Goal: Transaction & Acquisition: Purchase product/service

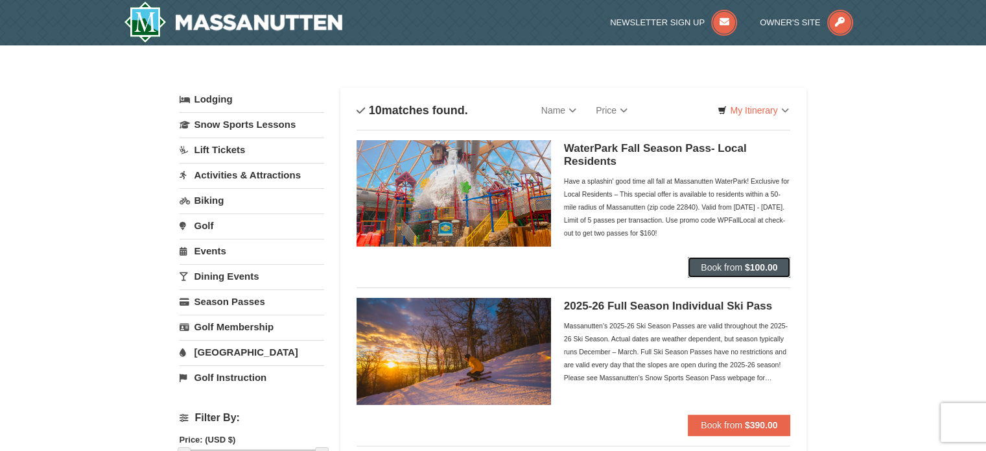
click at [720, 264] on span "Book from" at bounding box center [722, 267] width 42 height 10
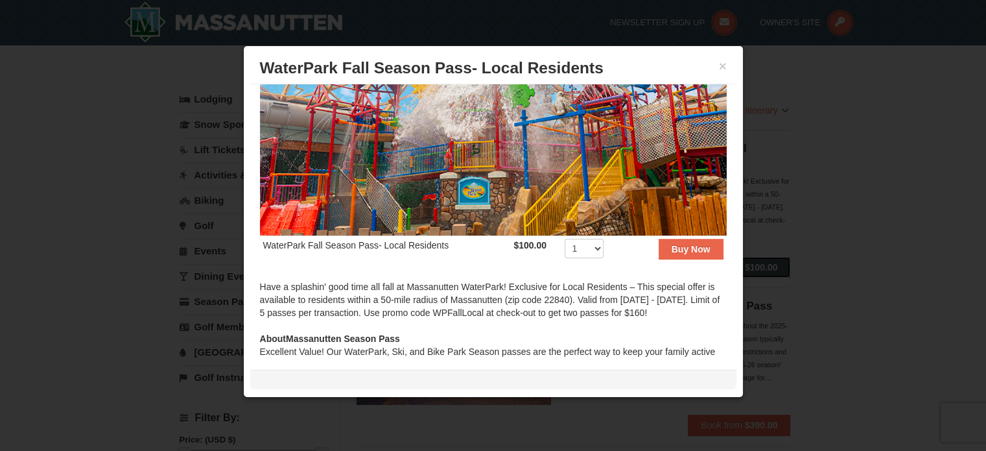
scroll to position [109, 0]
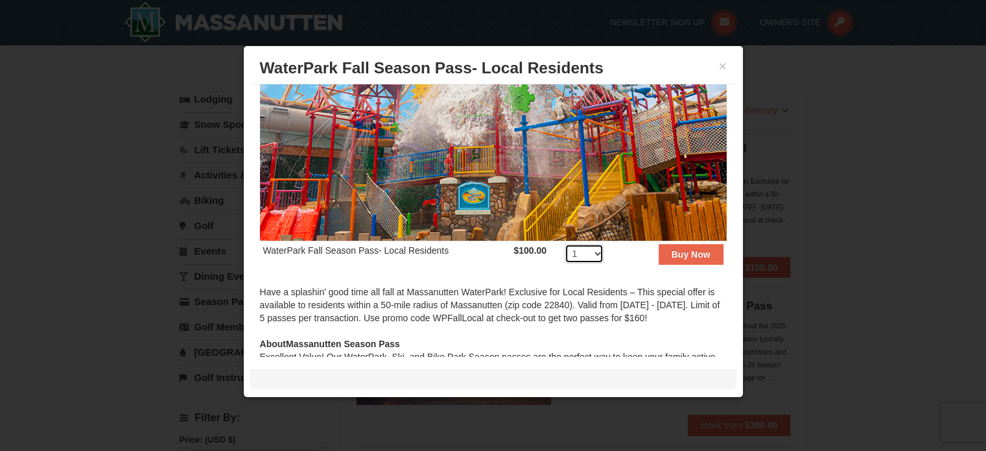
click at [590, 251] on select "1 2 3 4 5 6 7 8 9 10 11 12 13 14 15 16 17 18 19 20 21 22 23 24 25 26 27 28 29 3…" at bounding box center [584, 253] width 39 height 19
select select "4"
click at [565, 244] on select "1 2 3 4 5 6 7 8 9 10 11 12 13 14 15 16 17 18 19 20 21 22 23 24 25 26 27 28 29 3…" at bounding box center [584, 253] width 39 height 19
click at [695, 259] on td "Buy Now" at bounding box center [674, 257] width 106 height 32
click at [667, 244] on button "Buy Now" at bounding box center [691, 254] width 65 height 21
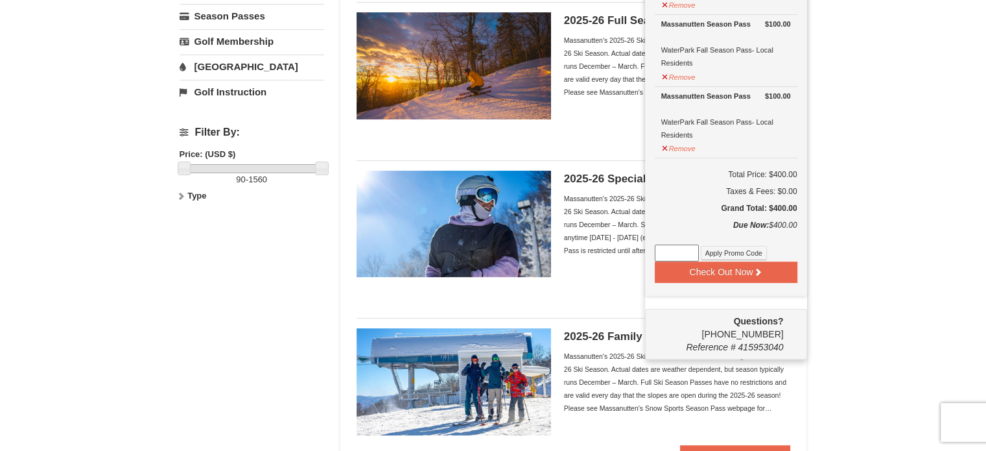
scroll to position [287, 0]
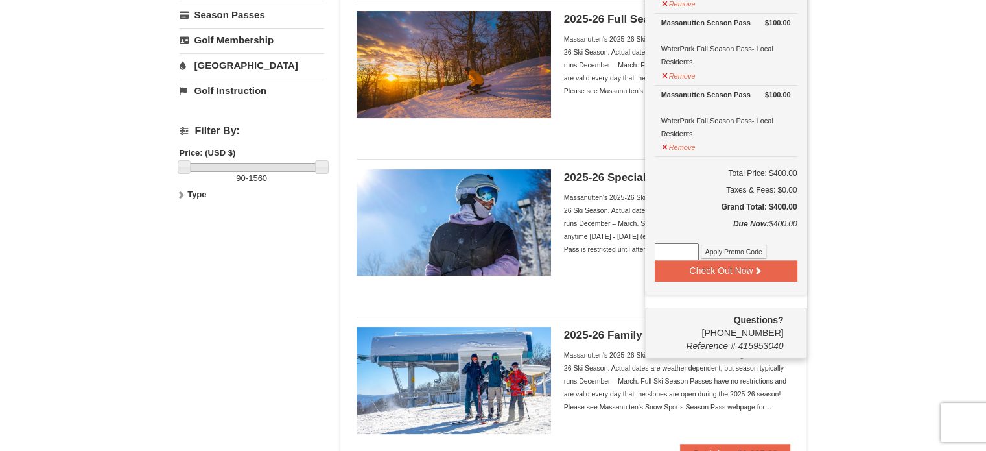
click at [678, 247] on input at bounding box center [677, 251] width 44 height 17
click at [662, 246] on input at bounding box center [677, 251] width 44 height 17
paste input "WP20TICKET"
type input "WP20TICKET"
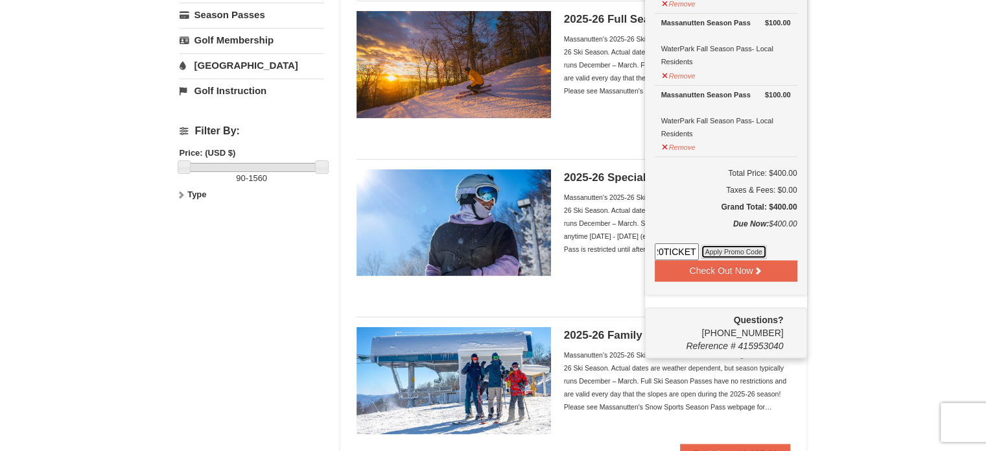
scroll to position [0, 0]
click at [726, 251] on button "Apply Promo Code" at bounding box center [734, 252] width 66 height 14
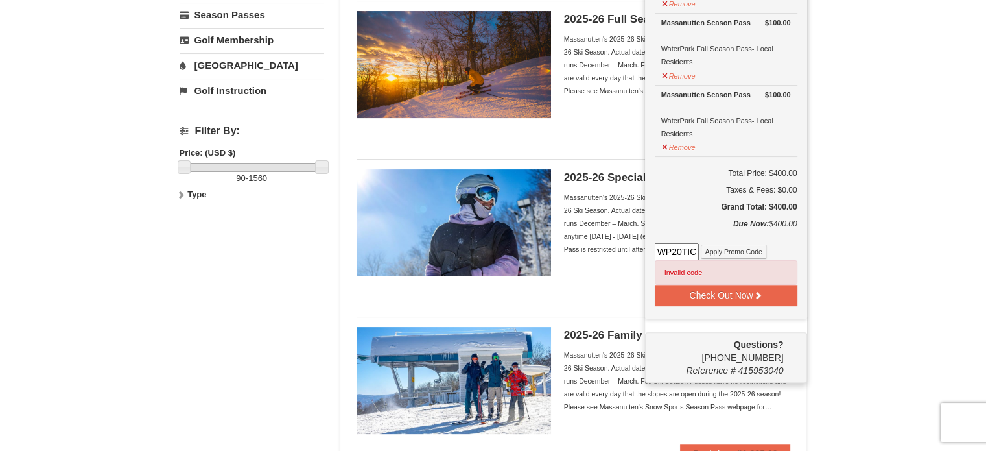
click at [671, 253] on input "WP20TICKET" at bounding box center [677, 251] width 44 height 17
paste input "WP20TICKET"
type input "WP20TICKET"
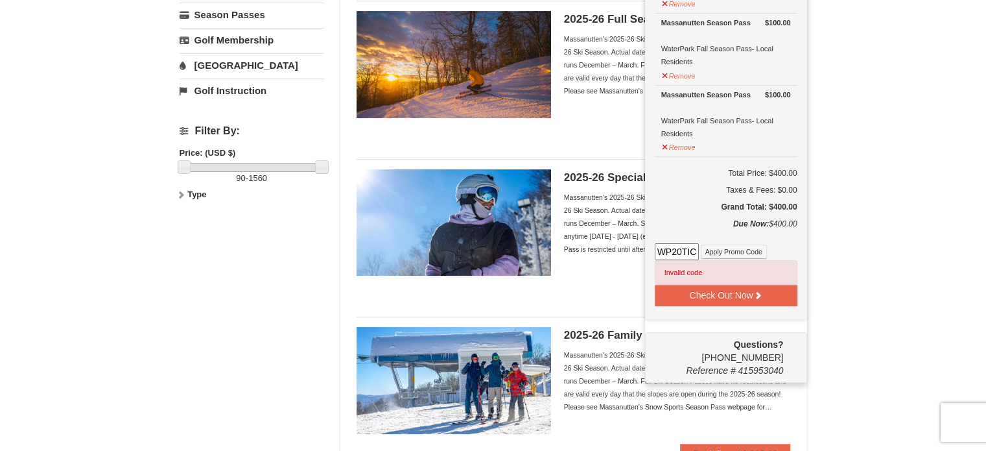
scroll to position [0, 18]
click at [726, 248] on button "Apply Promo Code" at bounding box center [734, 252] width 66 height 14
drag, startPoint x: 686, startPoint y: 251, endPoint x: 594, endPoint y: 248, distance: 92.1
